Goal: Information Seeking & Learning: Check status

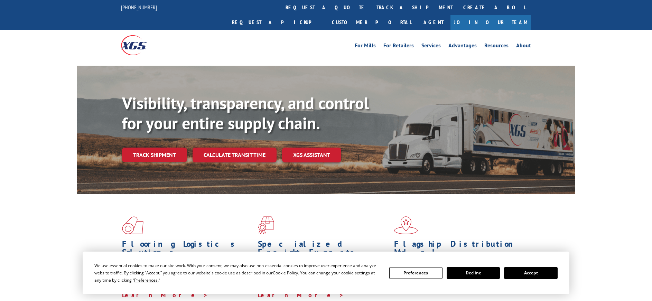
click at [525, 270] on button "Accept" at bounding box center [530, 273] width 53 height 12
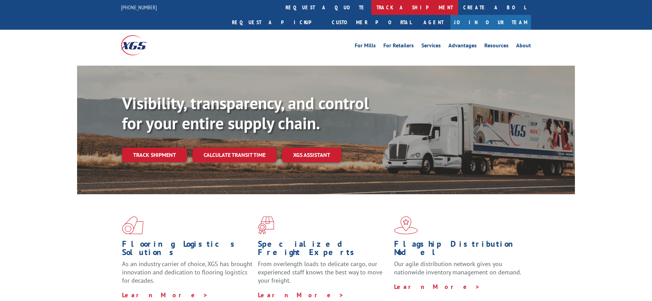
click at [371, 4] on link "track a shipment" at bounding box center [414, 7] width 87 height 15
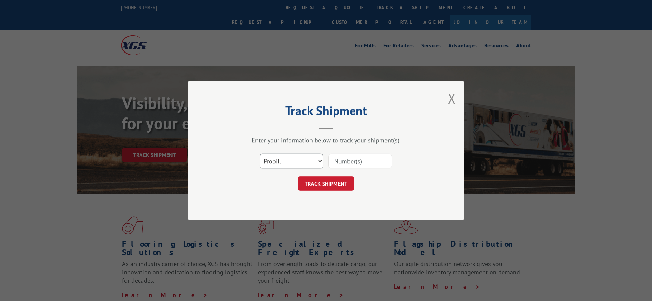
click at [282, 160] on select "Select category... Probill BOL PO" at bounding box center [292, 161] width 64 height 15
select select "po"
click at [260, 154] on select "Select category... Probill BOL PO" at bounding box center [292, 161] width 64 height 15
click at [354, 158] on input at bounding box center [360, 161] width 64 height 15
paste input "89502693"
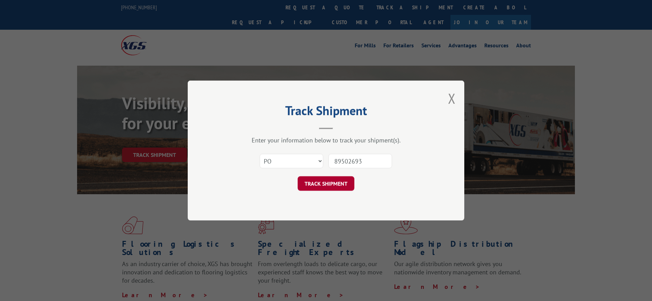
type input "89502693"
click at [317, 181] on button "TRACK SHIPMENT" at bounding box center [326, 183] width 57 height 15
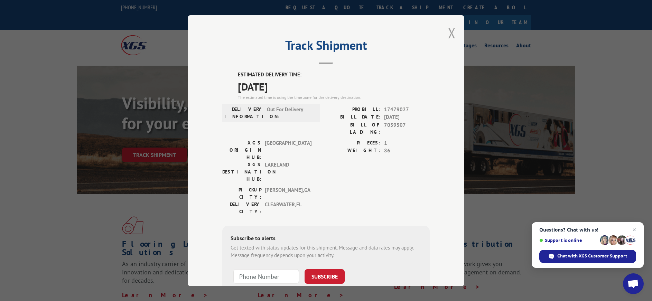
click at [450, 30] on button "Close modal" at bounding box center [452, 33] width 8 height 18
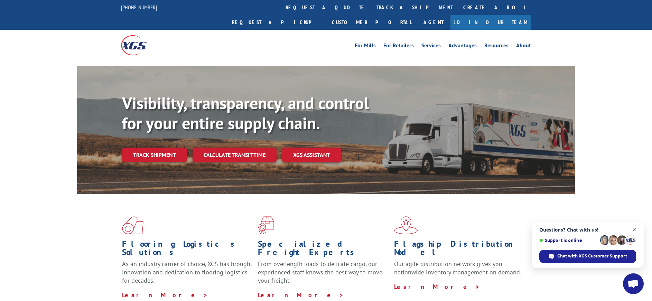
click at [634, 230] on span "Close chat" at bounding box center [634, 230] width 9 height 9
